Goal: Information Seeking & Learning: Learn about a topic

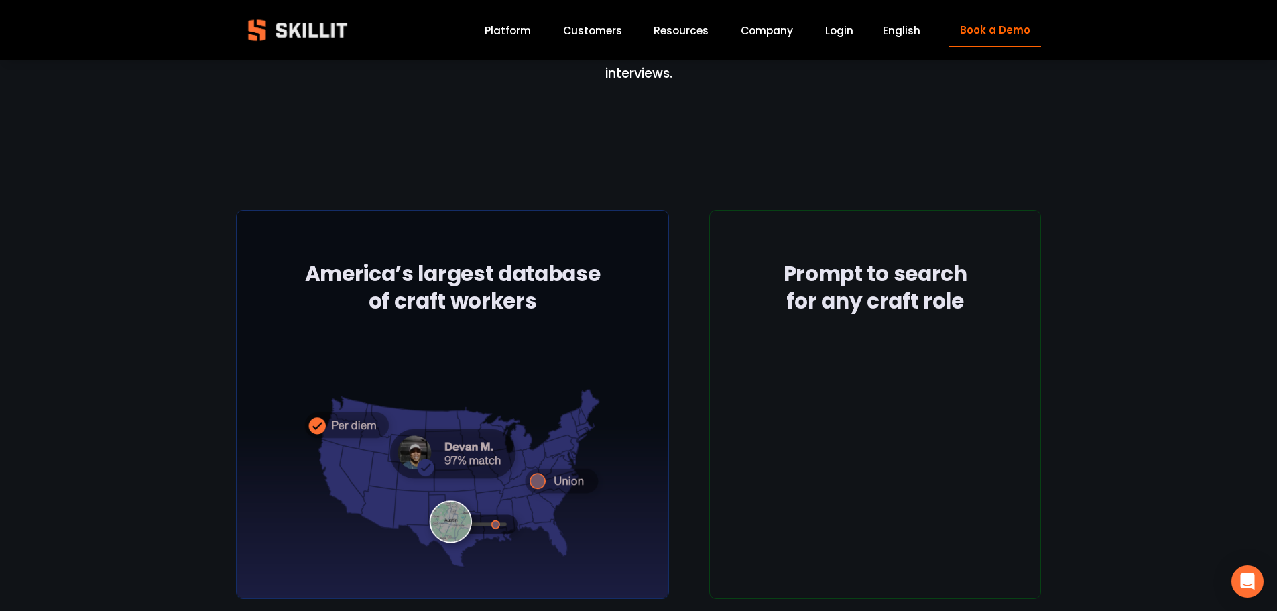
scroll to position [1676, 0]
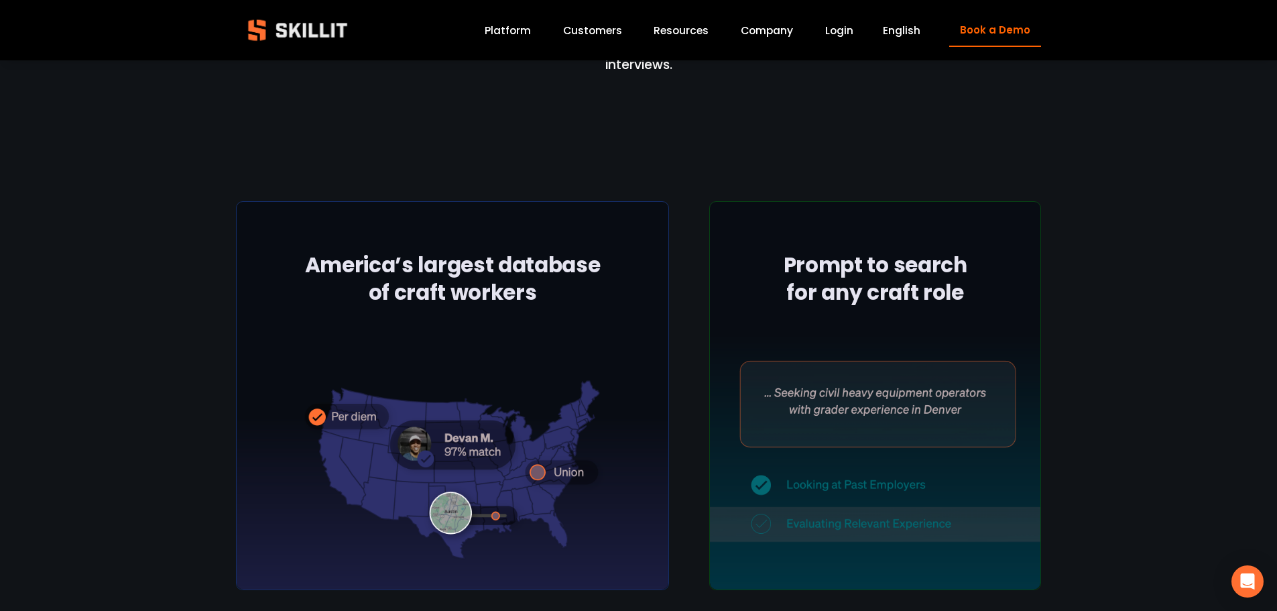
click at [611, 24] on link "Customers" at bounding box center [592, 30] width 59 height 18
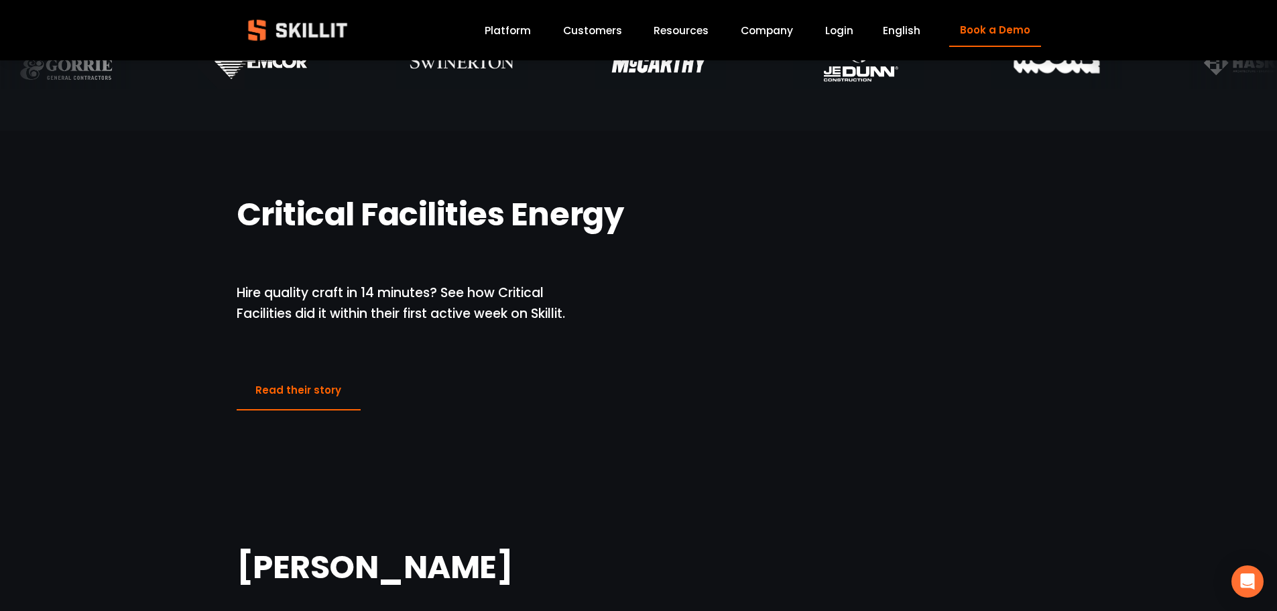
scroll to position [871, 0]
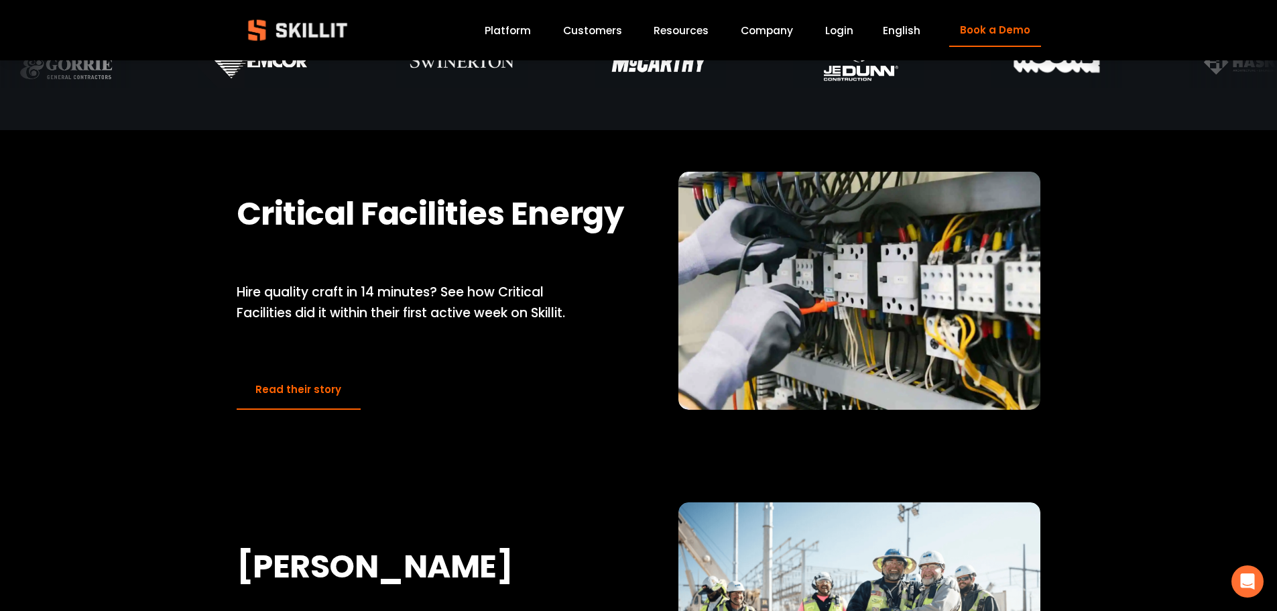
click at [0, 0] on span "Pricing" at bounding box center [0, 0] width 0 height 0
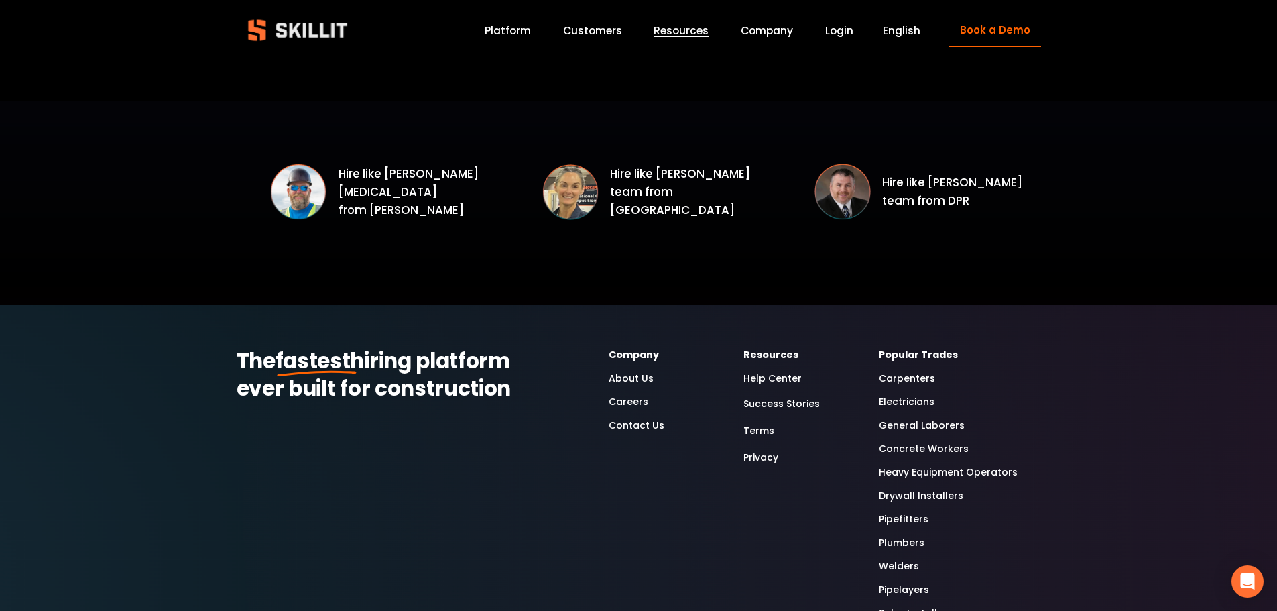
scroll to position [2078, 0]
